Goal: Task Accomplishment & Management: Manage account settings

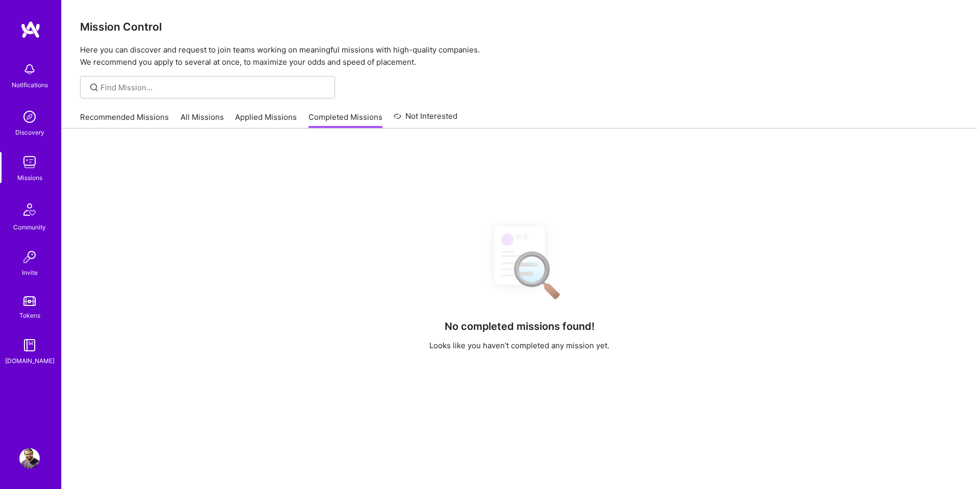
click at [271, 122] on link "Applied Missions" at bounding box center [266, 120] width 62 height 17
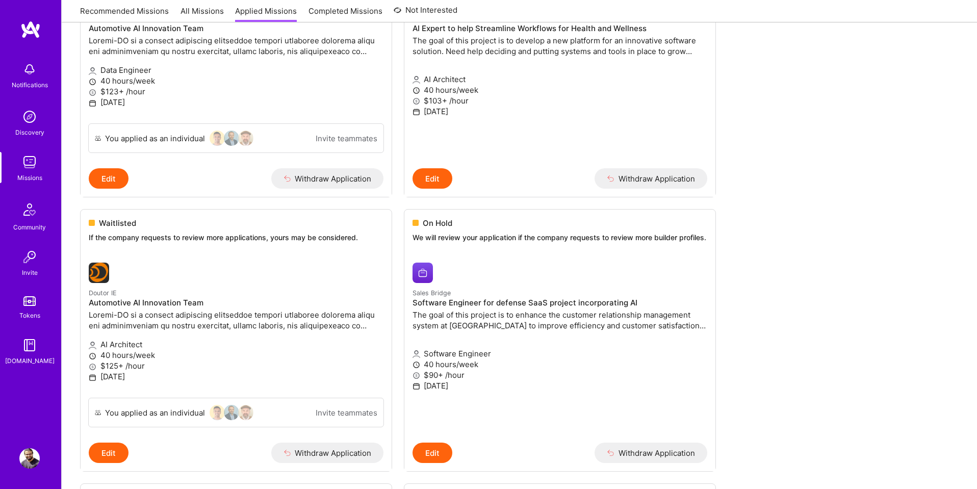
scroll to position [1649, 0]
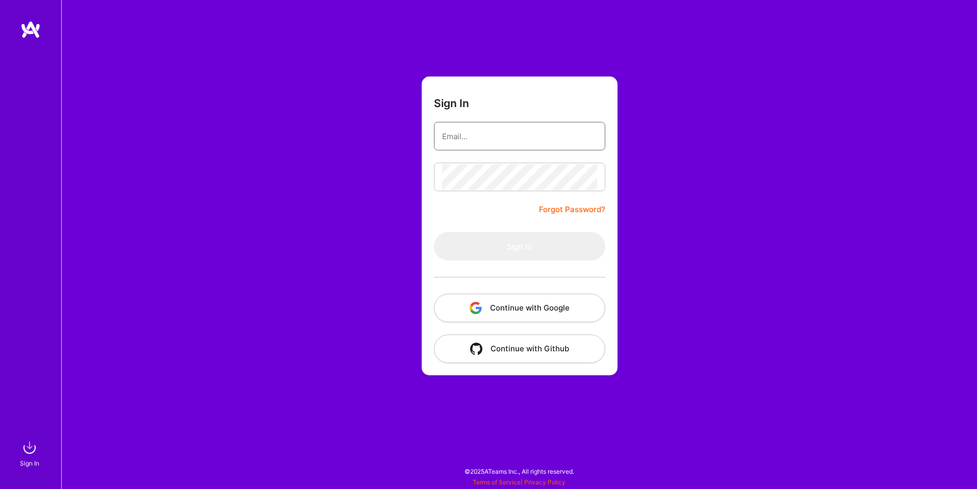
type input "[EMAIL_ADDRESS][DOMAIN_NAME]"
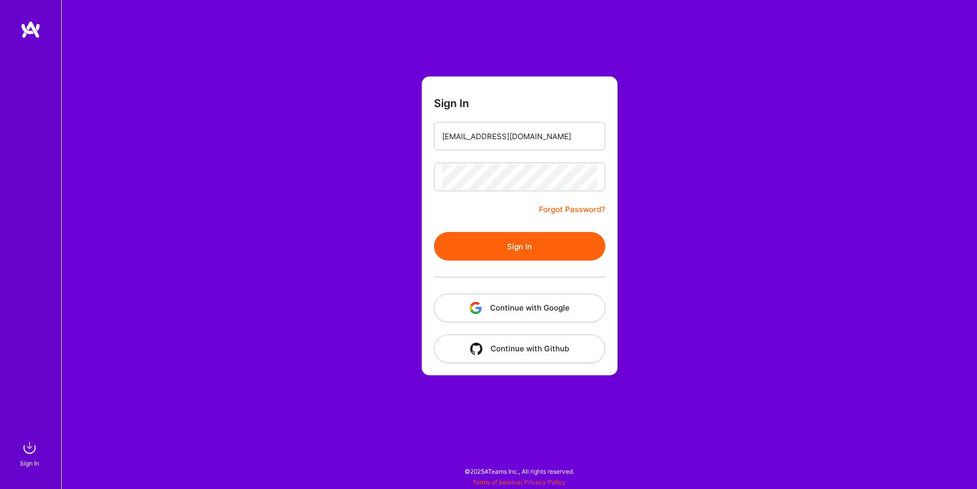
click at [508, 305] on button "Continue with Google" at bounding box center [519, 308] width 171 height 29
